Goal: Task Accomplishment & Management: Use online tool/utility

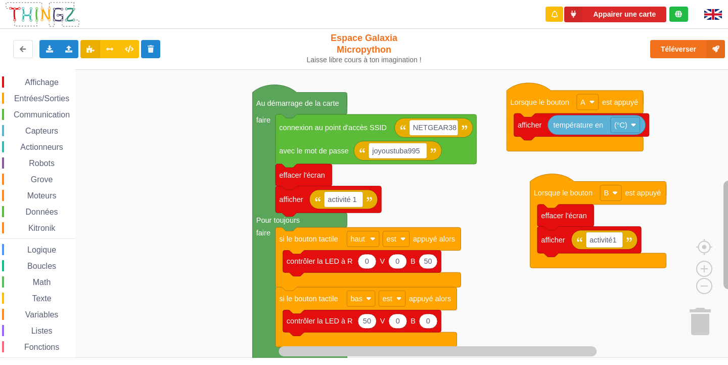
click at [728, 209] on rect "Espace de travail de Blocky" at bounding box center [729, 235] width 10 height 108
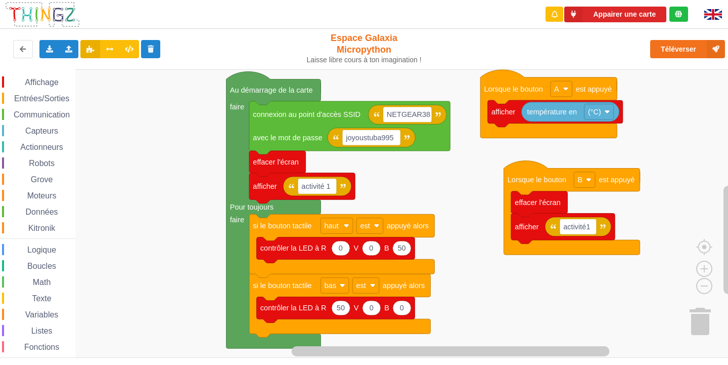
click at [190, 60] on div "Appairer une carte Exporter l'assemblage de blocs Exporter l'assemblage de bloc…" at bounding box center [364, 175] width 743 height 365
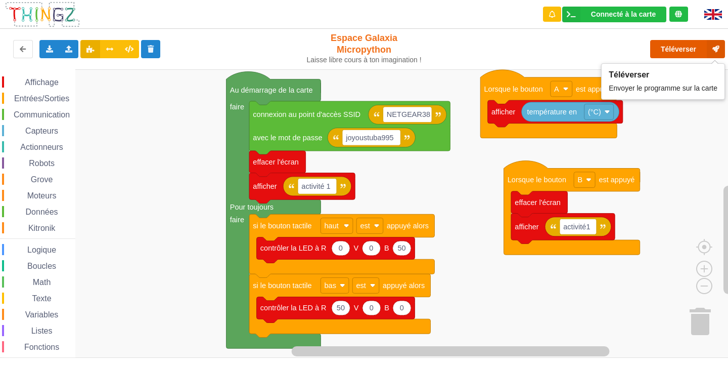
click at [690, 51] on button "Téléverser" at bounding box center [688, 49] width 75 height 18
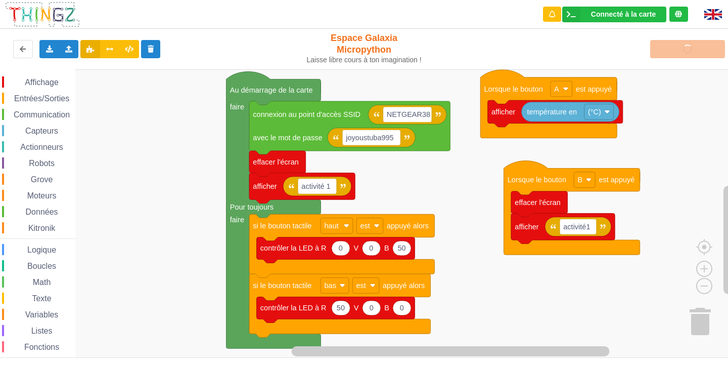
click at [29, 75] on div "Affichage Entrées/Sorties Communication Capteurs Actionneurs Robots Grove Moteu…" at bounding box center [37, 226] width 75 height 315
click at [15, 81] on div "Affichage" at bounding box center [38, 81] width 73 height 11
click at [160, 136] on div "Affichage Entrées/Sorties Communication Capteurs Actionneurs Robots Grove Moteu…" at bounding box center [367, 213] width 735 height 288
click at [42, 136] on div "Capteurs" at bounding box center [38, 130] width 73 height 11
click at [481, 204] on rect "Espace de travail de Blocky" at bounding box center [367, 213] width 735 height 288
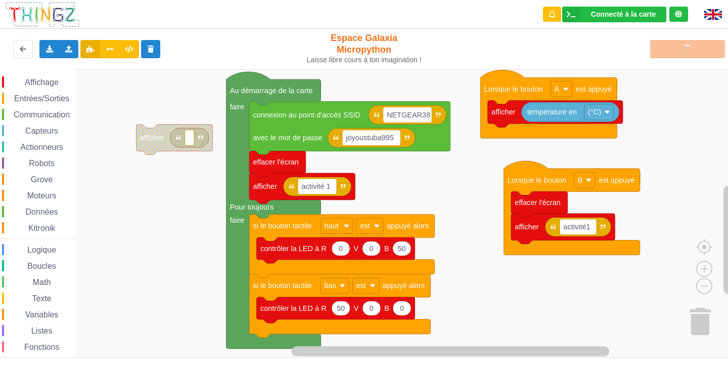
click at [39, 112] on span "Communication" at bounding box center [41, 114] width 59 height 9
click at [200, 137] on div "Affichage Entrées/Sorties Communication Capteurs Actionneurs Robots Grove Moteu…" at bounding box center [367, 213] width 735 height 288
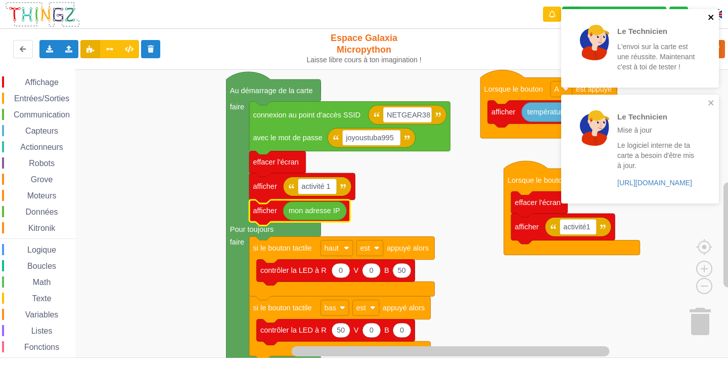
click at [710, 18] on icon "close" at bounding box center [711, 17] width 7 height 8
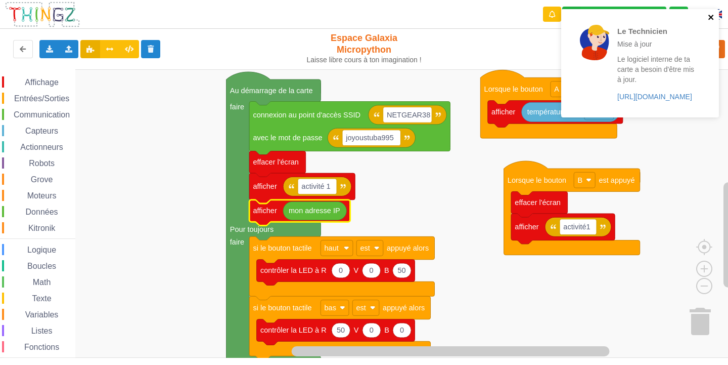
click at [708, 102] on div "Le Technicien Mise à jour Le logiciel interne de ta carte a besoin d'être mis à…" at bounding box center [640, 63] width 158 height 108
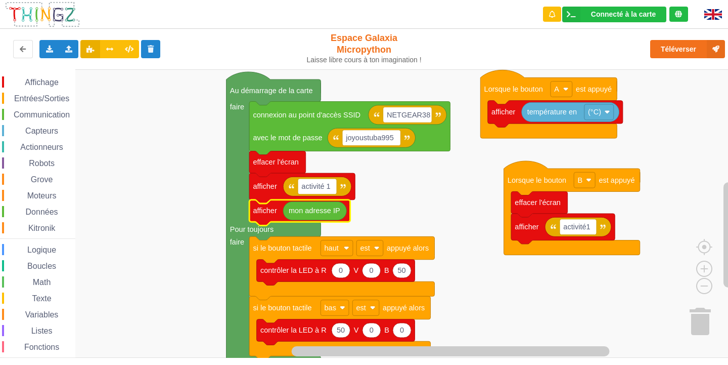
click at [698, 46] on div "Le Technicien Mise à jour Le logiciel interne de ta carte a besoin d'être mis à…" at bounding box center [640, 66] width 162 height 119
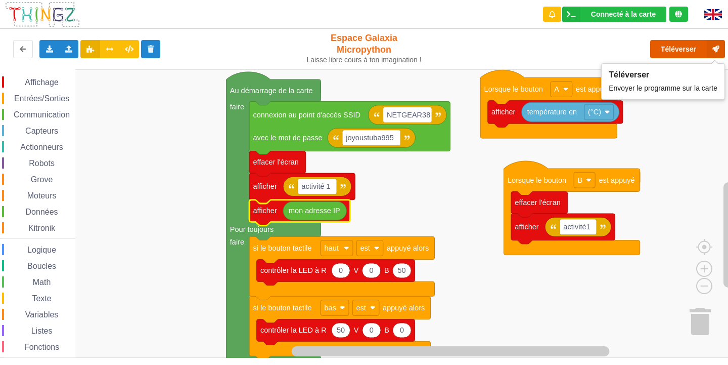
click at [657, 50] on button "Téléverser" at bounding box center [688, 49] width 75 height 18
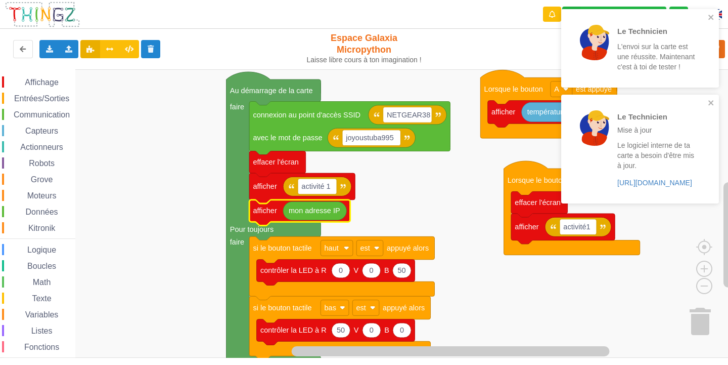
click at [716, 104] on div "Le Technicien Mise à jour Le logiciel interne de ta carte a besoin d'être mis à…" at bounding box center [640, 149] width 158 height 108
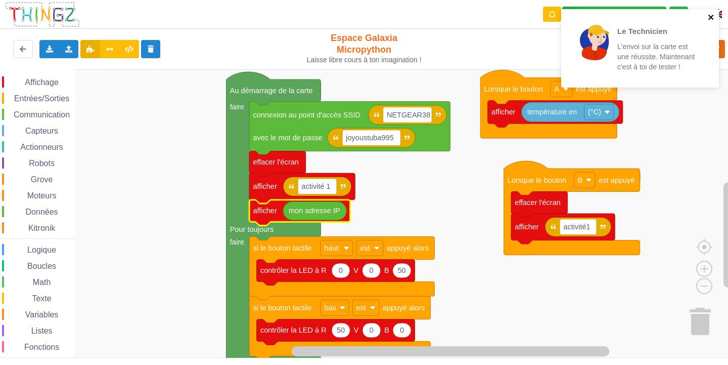
click at [711, 14] on icon "close" at bounding box center [711, 17] width 7 height 8
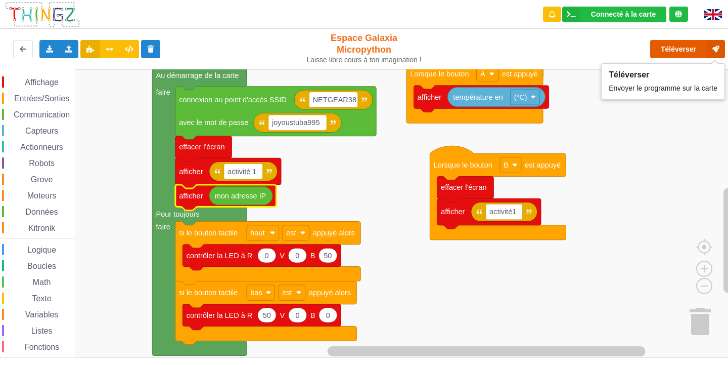
click at [657, 50] on button "Téléverser" at bounding box center [688, 49] width 75 height 18
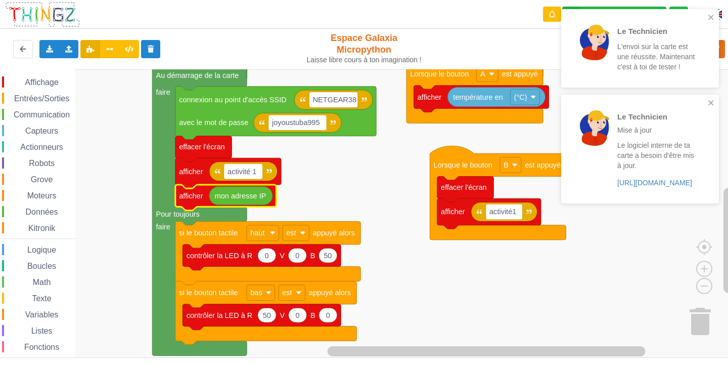
click at [707, 16] on div "Le Technicien L'envoi sur la carte est une réussite. Maintenant c'est à toi de …" at bounding box center [637, 48] width 143 height 70
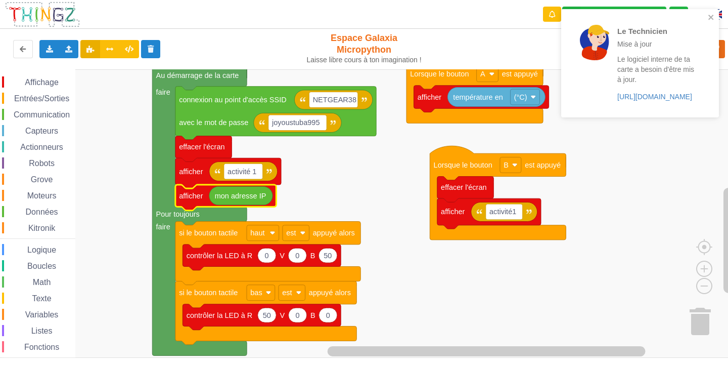
click at [707, 103] on div "Le Technicien Mise à jour Le logiciel interne de ta carte a besoin d'être mis à…" at bounding box center [637, 63] width 143 height 100
